Goal: Ask a question

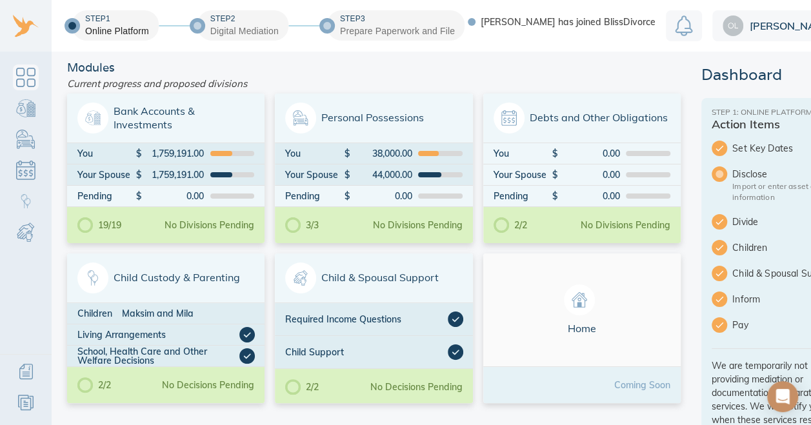
click at [783, 400] on icon "Open Intercom Messenger" at bounding box center [782, 396] width 15 height 15
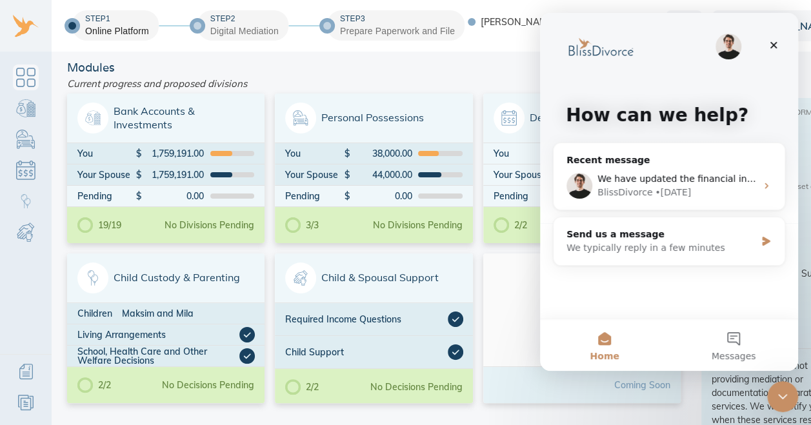
click at [767, 191] on div "We have updated the financial information as of September, can you please unloc…" at bounding box center [669, 186] width 231 height 48
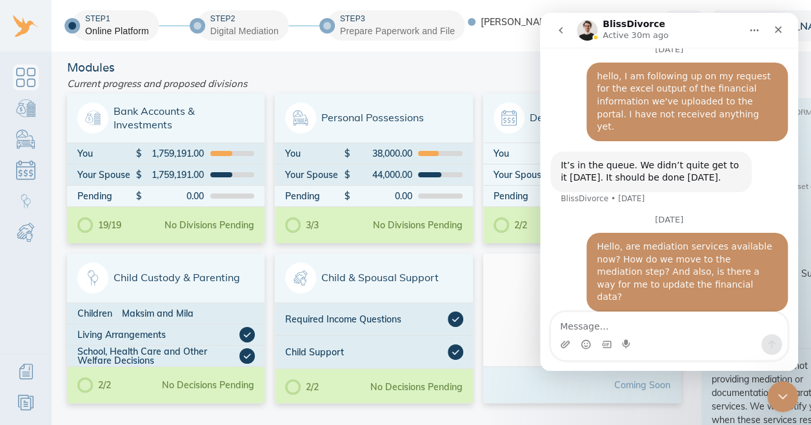
scroll to position [1062, 0]
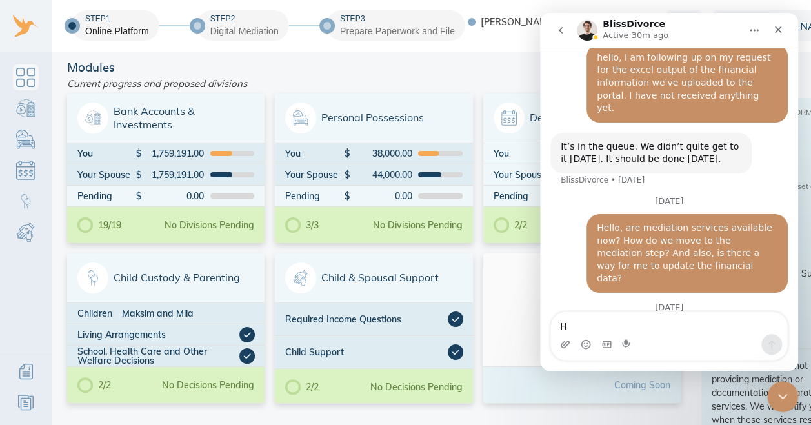
click at [705, 321] on textarea "H" at bounding box center [669, 323] width 236 height 22
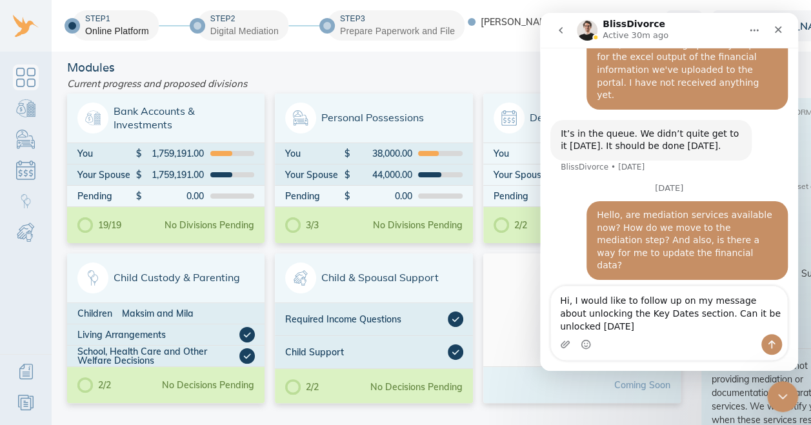
scroll to position [1088, 0]
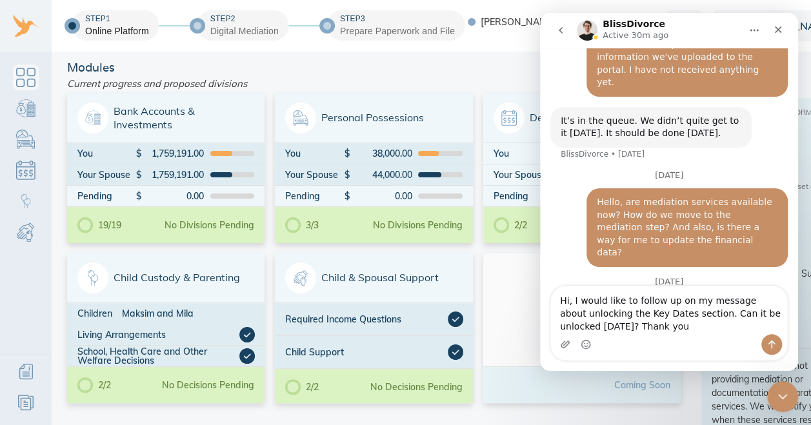
type textarea "Hi, I would like to follow up on my message about unlocking the Key Dates secti…"
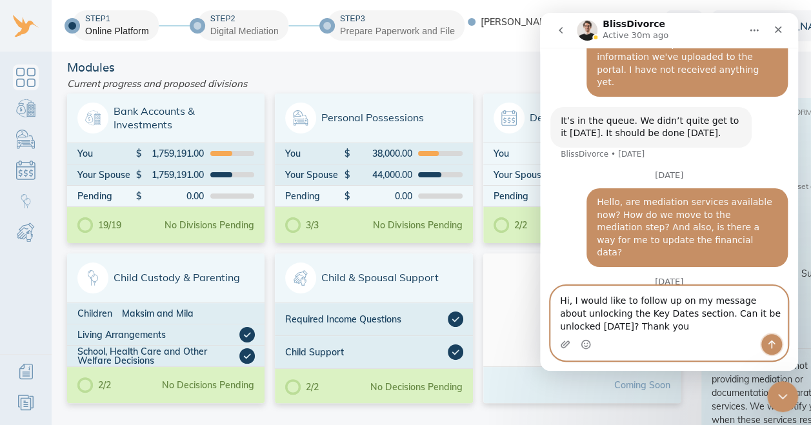
click at [775, 342] on icon "Send a message…" at bounding box center [772, 344] width 10 height 10
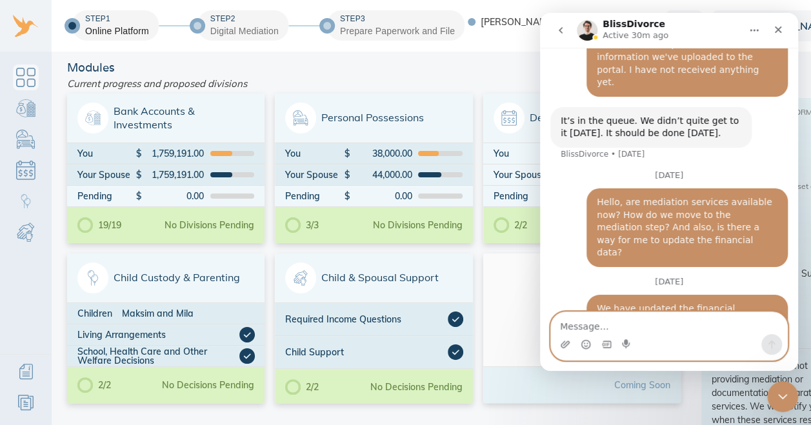
scroll to position [1143, 0]
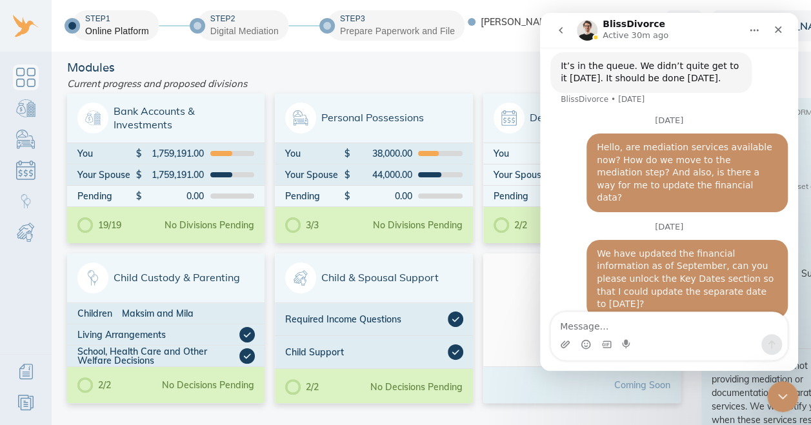
click at [267, 62] on div "Modules" at bounding box center [374, 68] width 624 height 12
click at [783, 30] on icon "Close" at bounding box center [778, 30] width 10 height 10
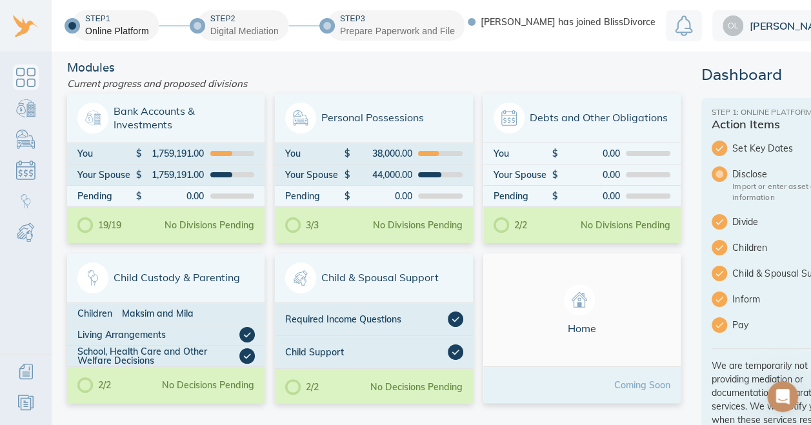
click at [773, 394] on div "Open Intercom Messenger" at bounding box center [783, 397] width 43 height 43
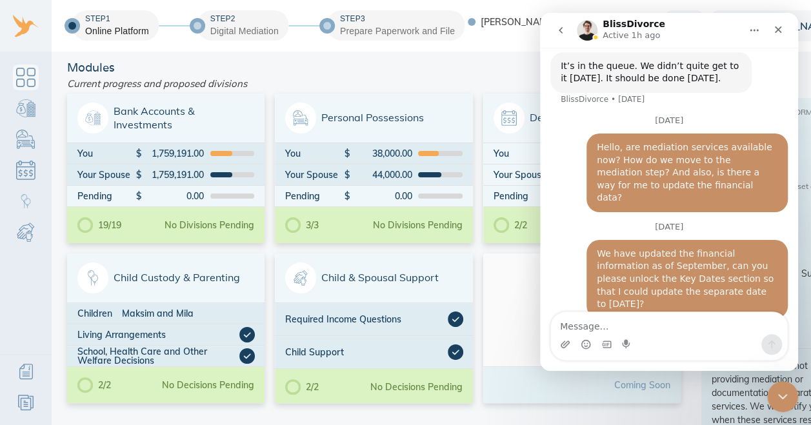
click at [496, 49] on div "Step 1 Online Platform Step 2 Digital Mediation Step 3 Prepare Paperwork and Fi…" at bounding box center [441, 26] width 882 height 52
click at [780, 30] on icon "Close" at bounding box center [778, 30] width 10 height 10
